Goal: Information Seeking & Learning: Learn about a topic

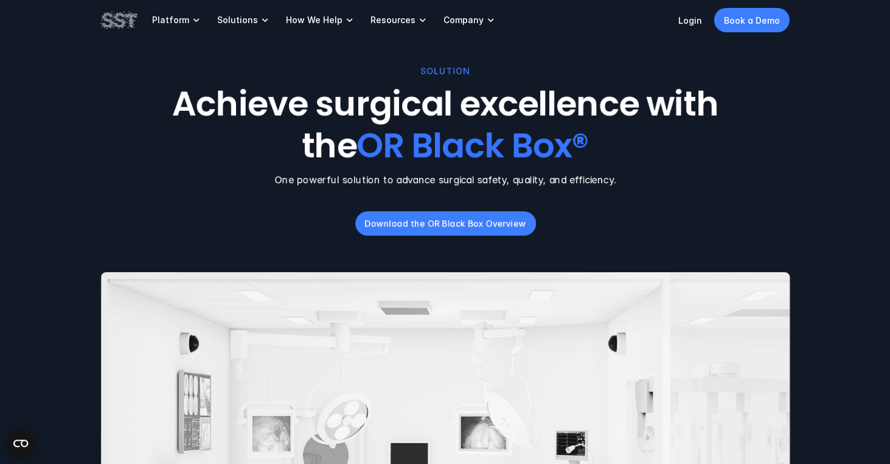
click at [376, 173] on p "One powerful solution to advance surgical safety, quality, and efficiency." at bounding box center [445, 179] width 689 height 15
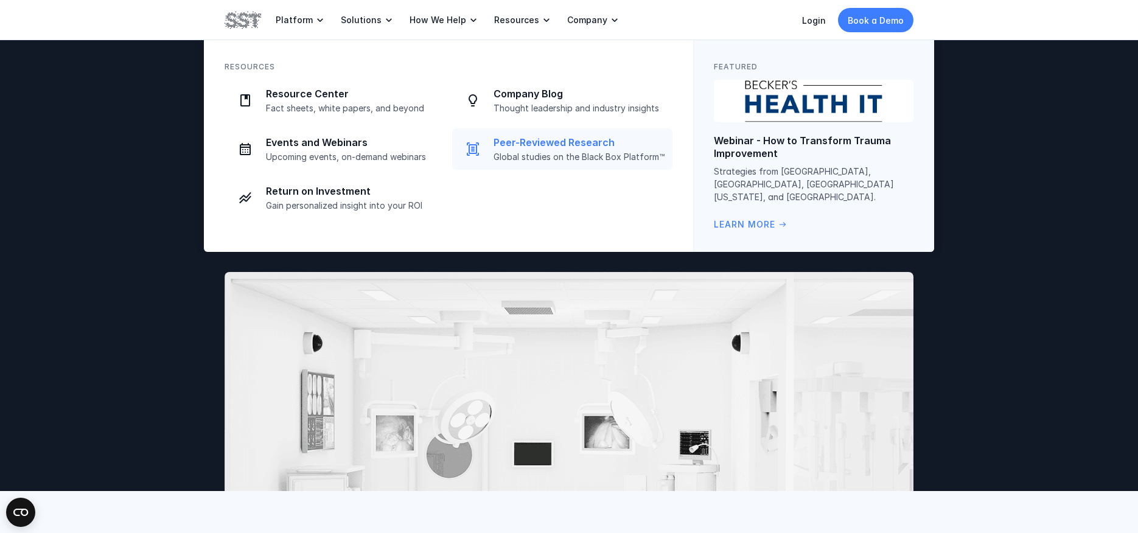
click at [512, 140] on p "Peer-Reviewed Research" at bounding box center [579, 142] width 172 height 13
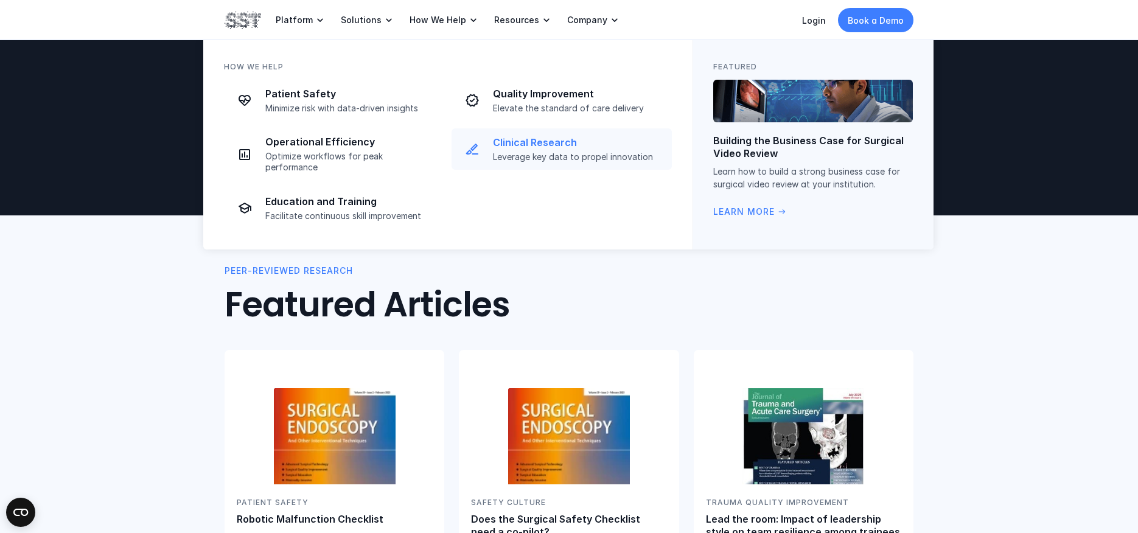
click at [512, 139] on p "Clinical Research" at bounding box center [579, 142] width 172 height 13
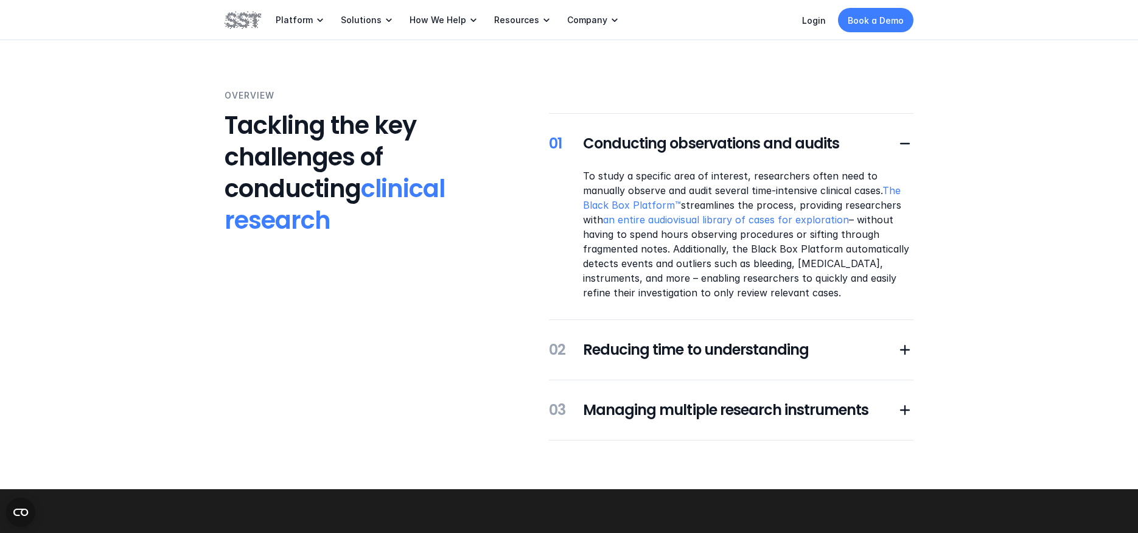
scroll to position [194, 0]
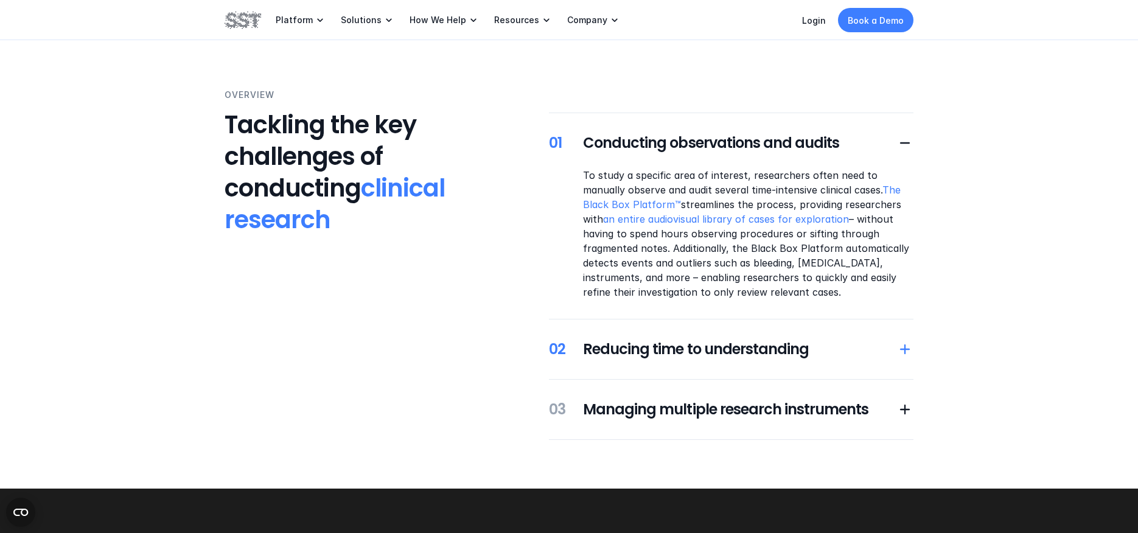
click at [763, 350] on h5 "Reducing time to understanding" at bounding box center [739, 349] width 313 height 21
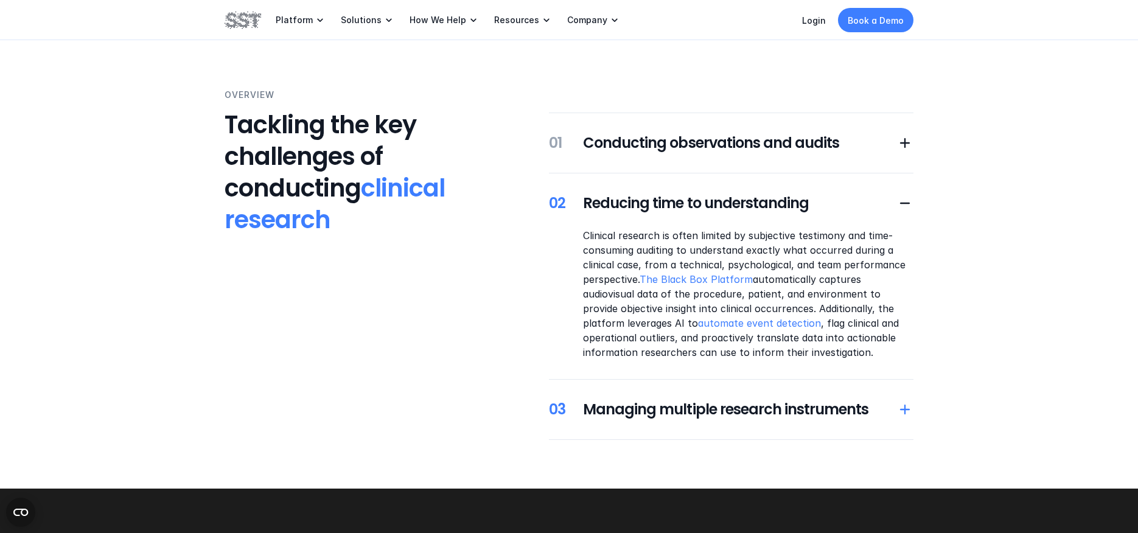
click at [739, 408] on h5 "Managing multiple research instruments" at bounding box center [739, 409] width 313 height 21
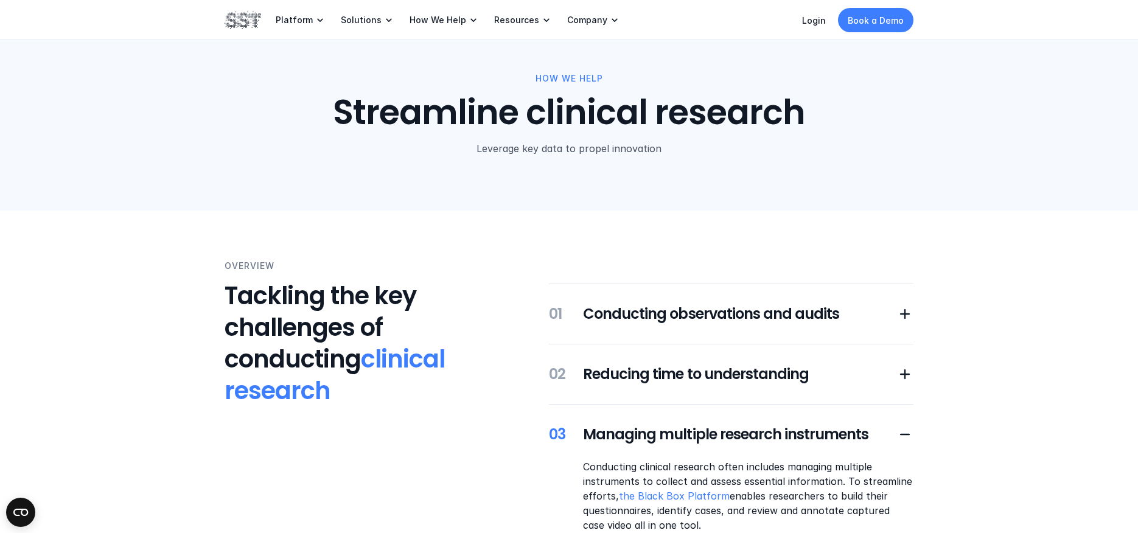
scroll to position [0, 0]
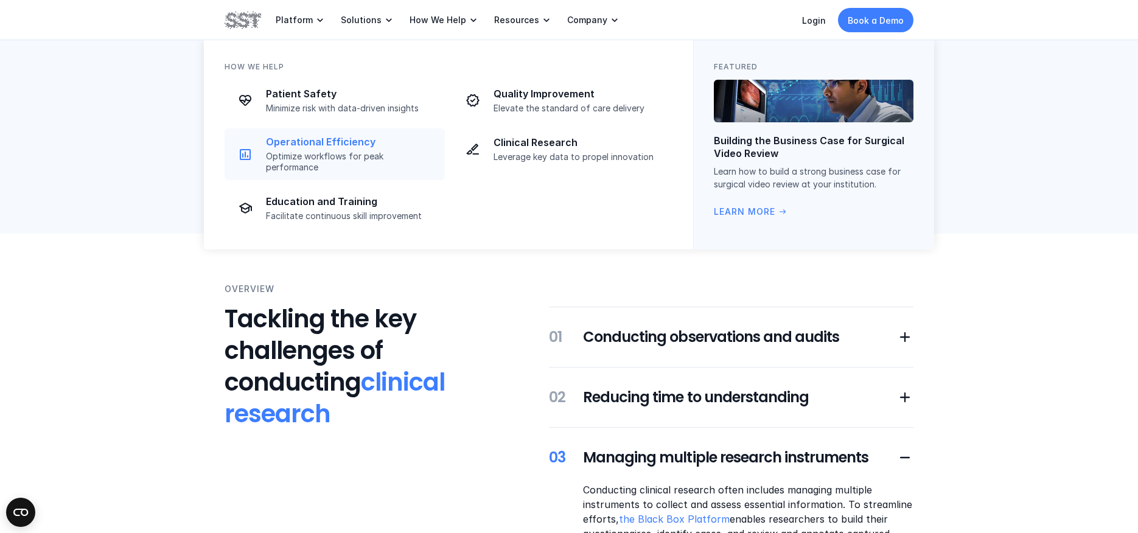
click at [367, 140] on p "Operational Efficiency" at bounding box center [352, 142] width 172 height 13
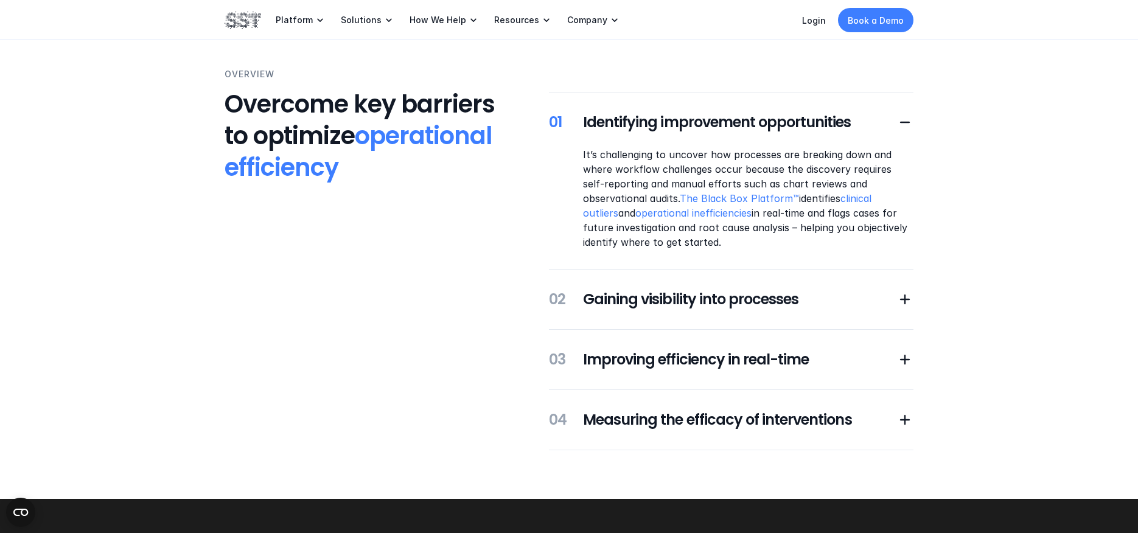
scroll to position [216, 0]
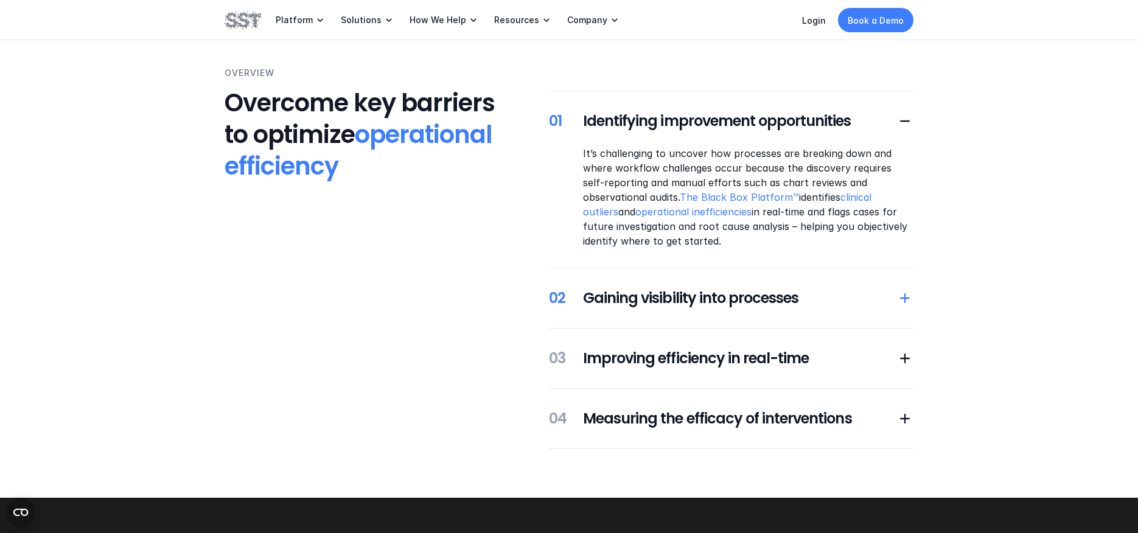
click at [709, 296] on h5 "Gaining visibility into processes" at bounding box center [739, 298] width 313 height 21
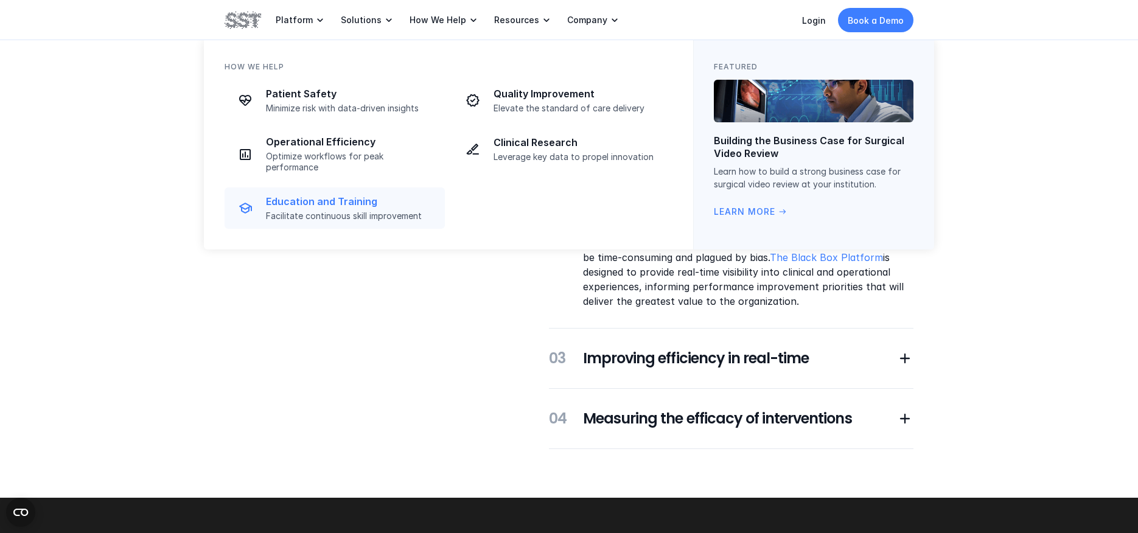
click at [339, 195] on p "Education and Training" at bounding box center [352, 201] width 172 height 13
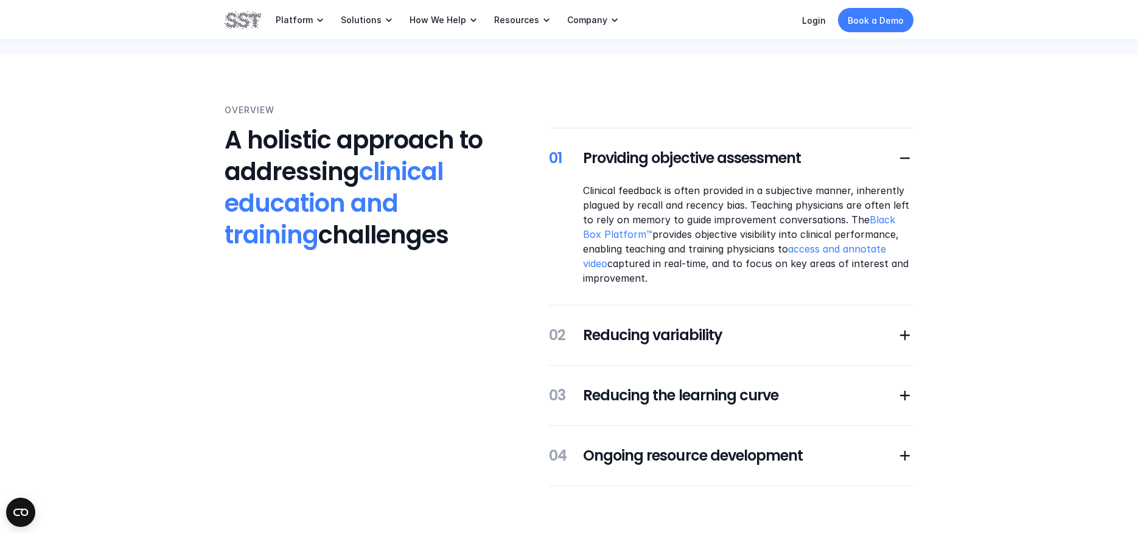
scroll to position [223, 0]
